Goal: Check status: Check status

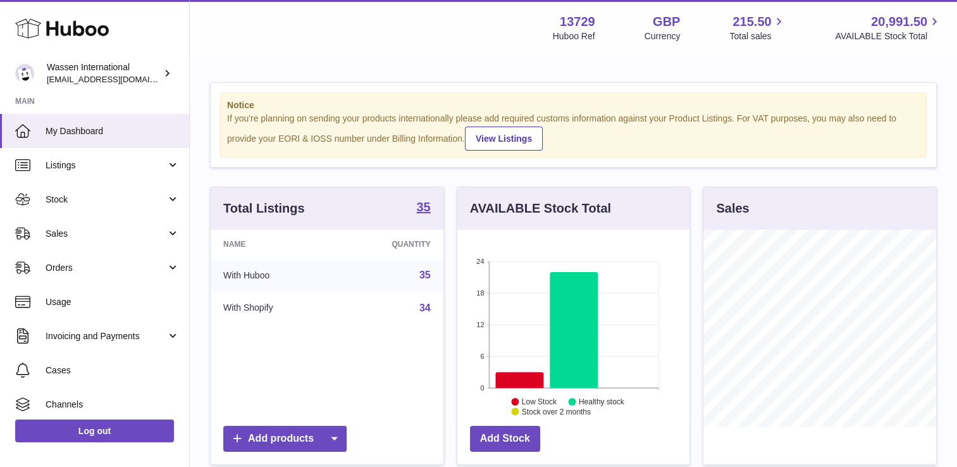
scroll to position [197, 233]
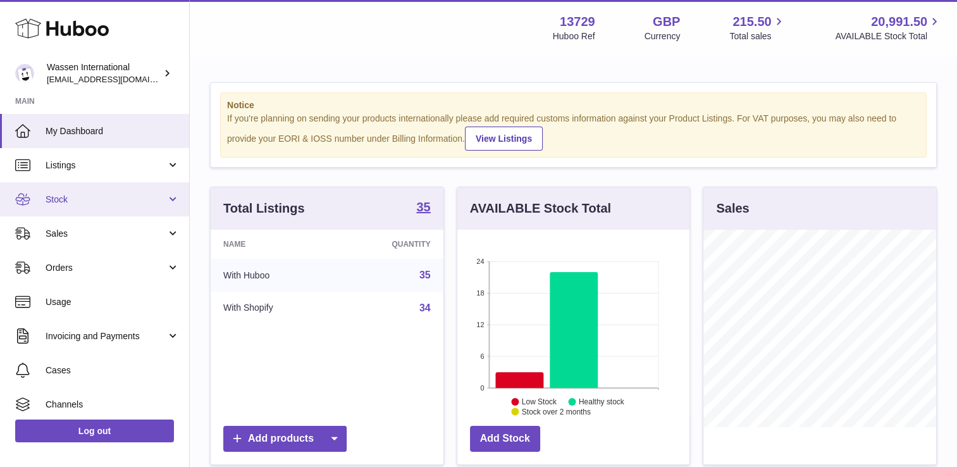
click at [101, 201] on span "Stock" at bounding box center [106, 200] width 121 height 12
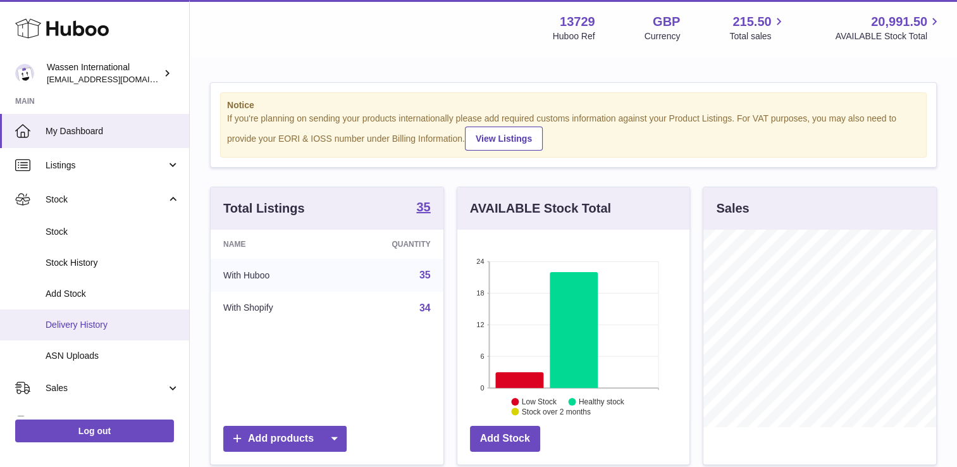
click at [108, 326] on span "Delivery History" at bounding box center [113, 325] width 134 height 12
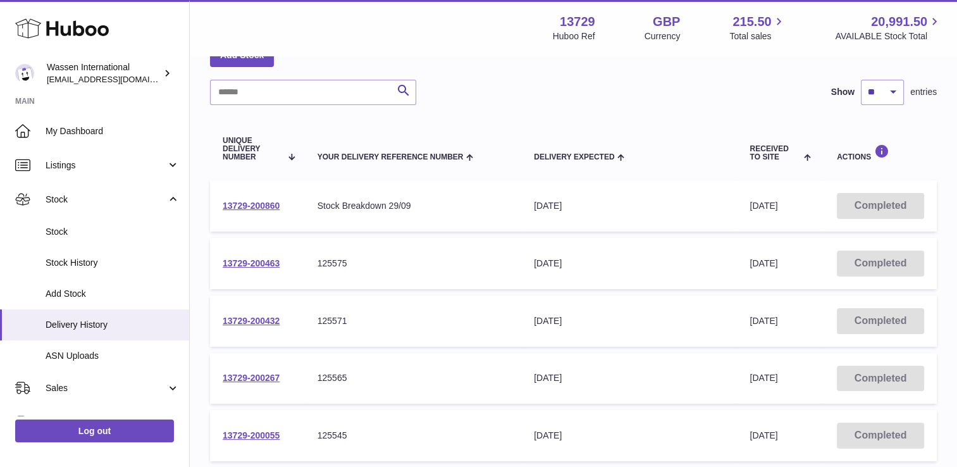
scroll to position [63, 0]
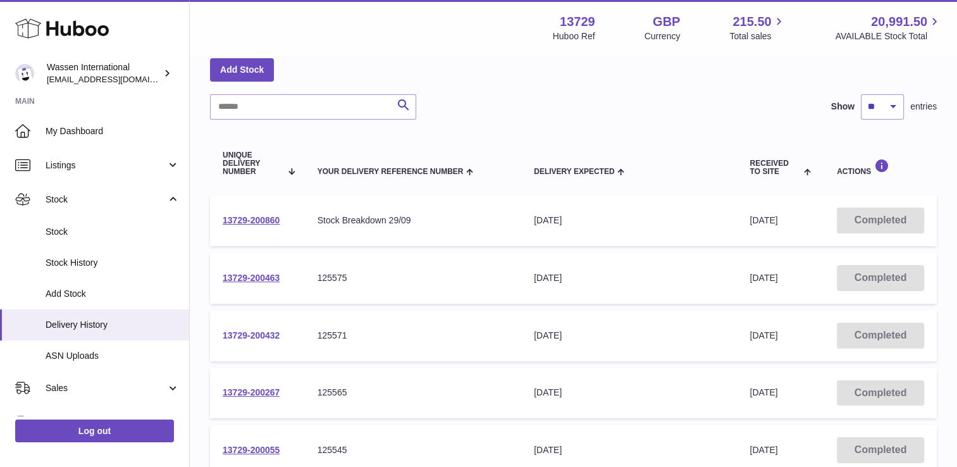
click at [258, 333] on link "13729-200432" at bounding box center [251, 335] width 57 height 10
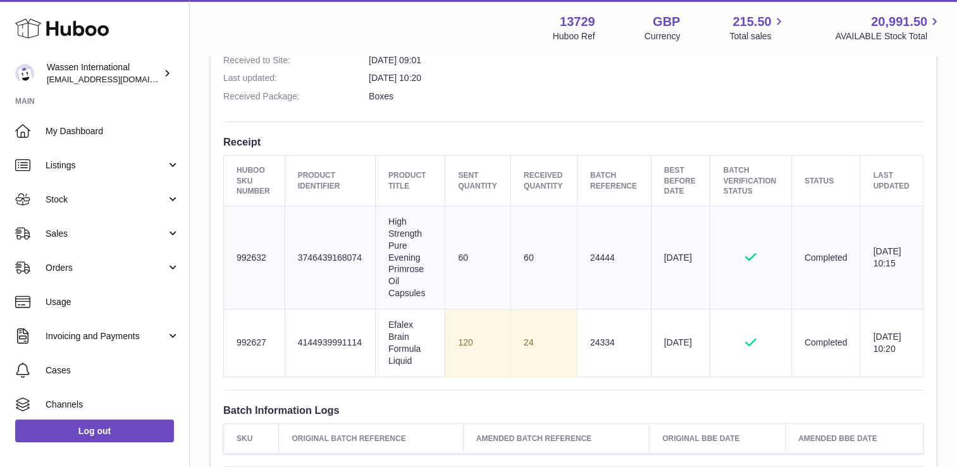
scroll to position [380, 0]
